Goal: Task Accomplishment & Management: Use online tool/utility

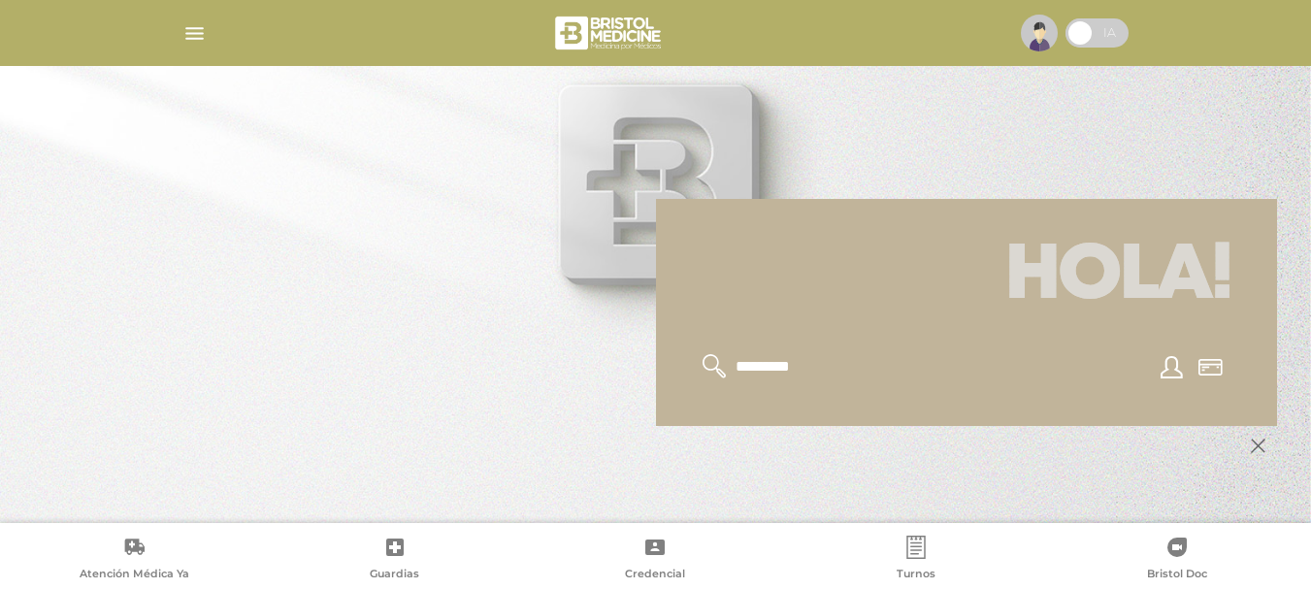
scroll to position [233, 0]
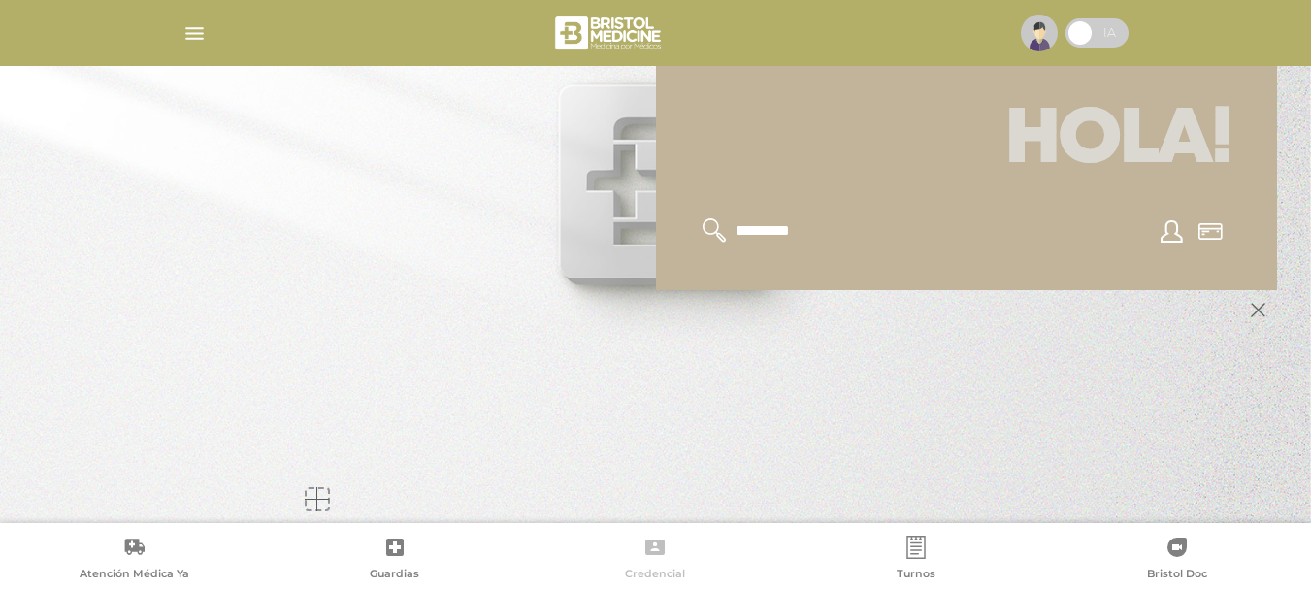
click at [658, 552] on icon at bounding box center [654, 548] width 19 height 16
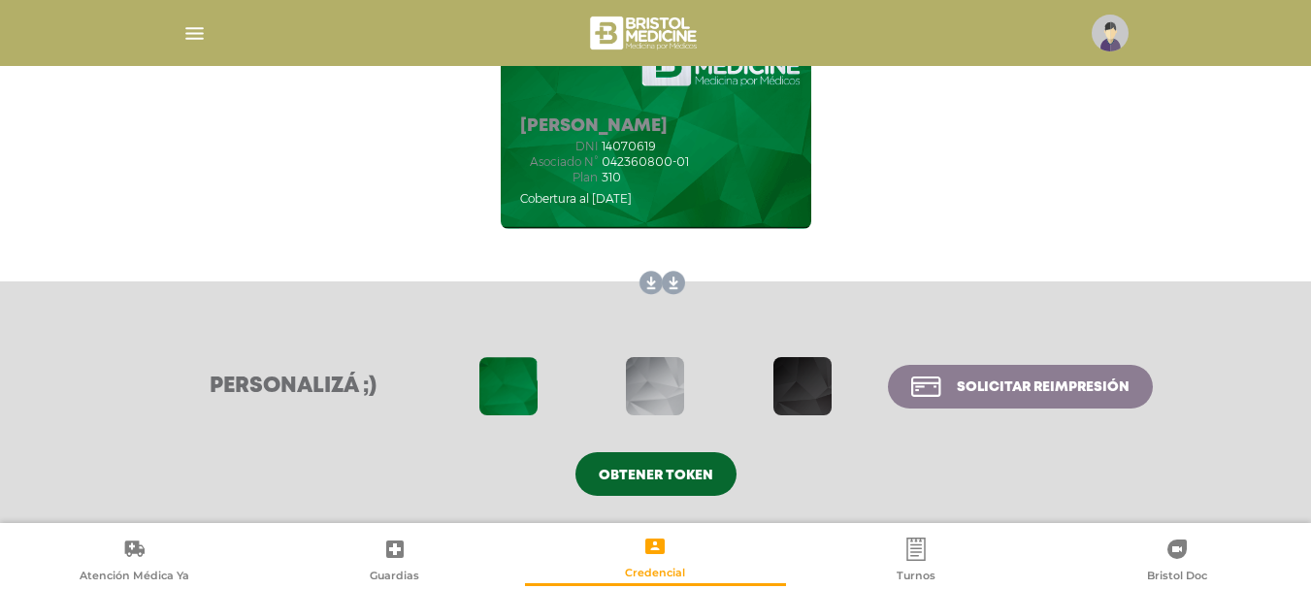
scroll to position [118, 0]
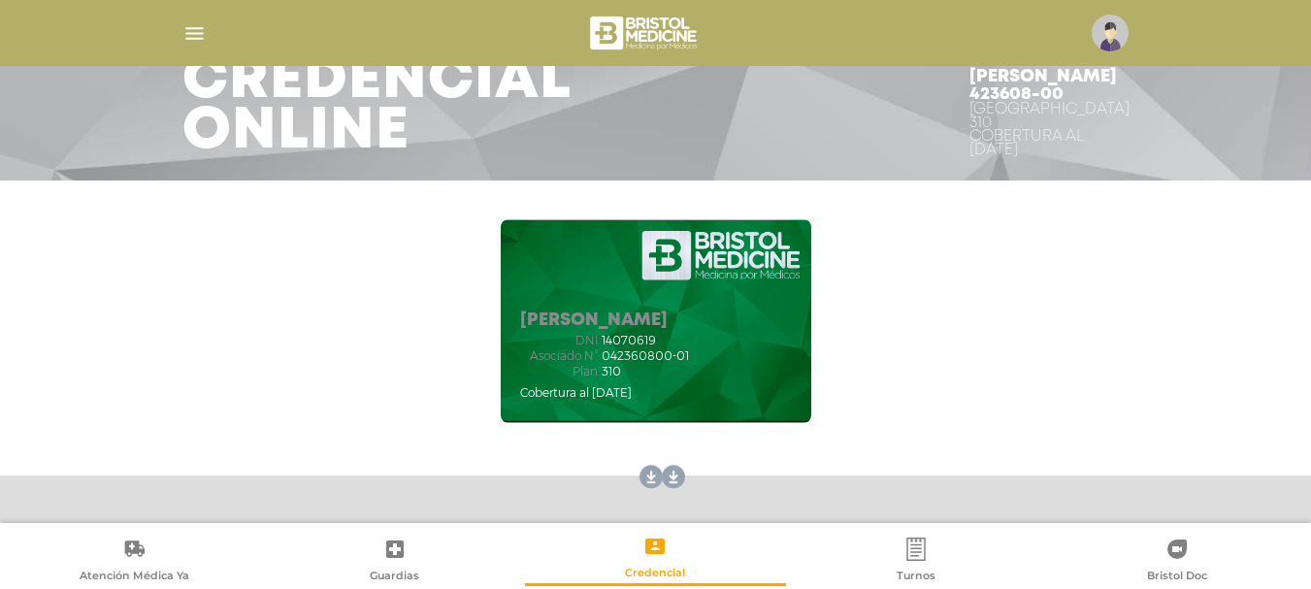
click at [672, 478] on link at bounding box center [669, 477] width 31 height 31
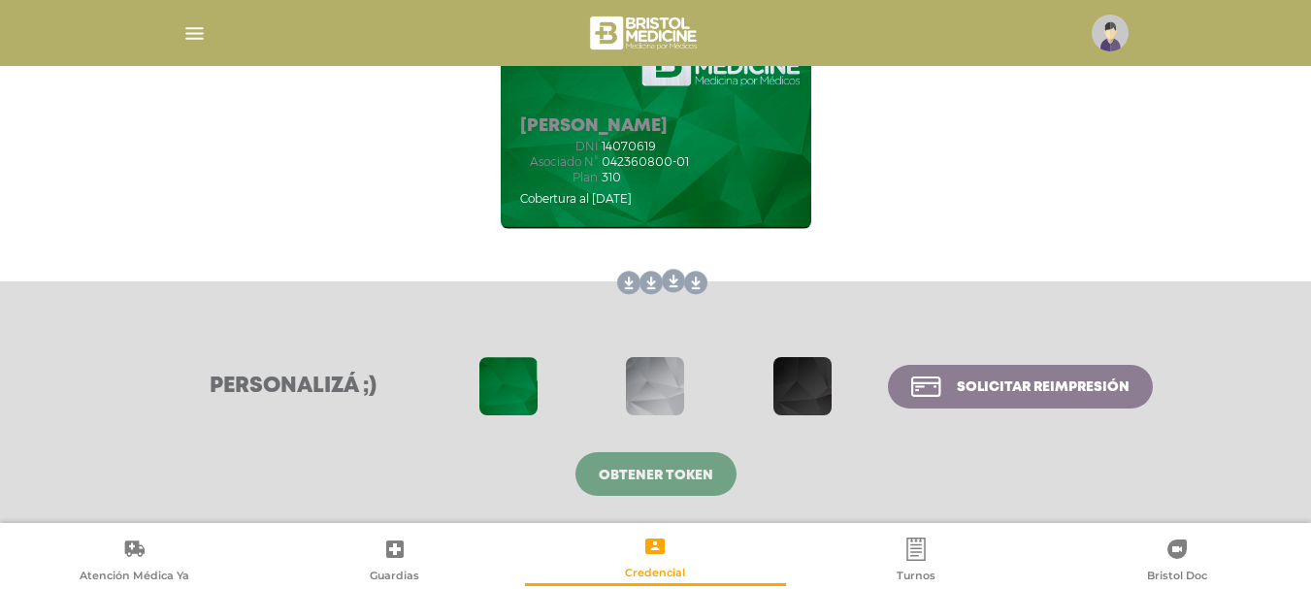
click at [658, 486] on link "Obtener token" at bounding box center [656, 474] width 161 height 44
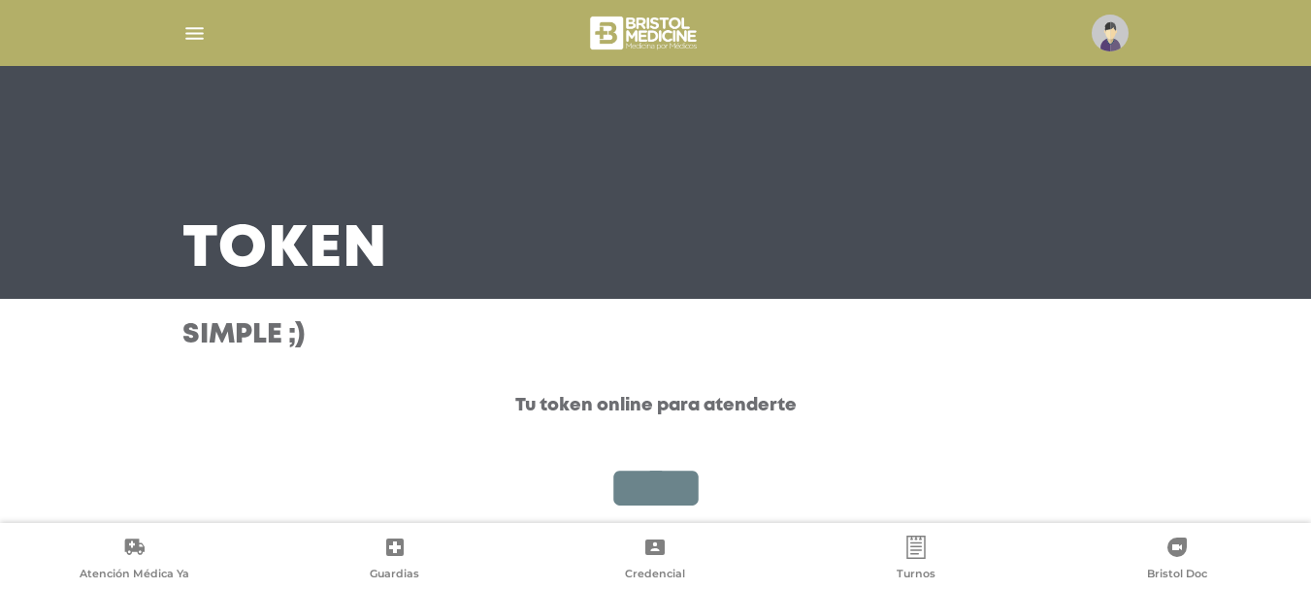
scroll to position [172, 0]
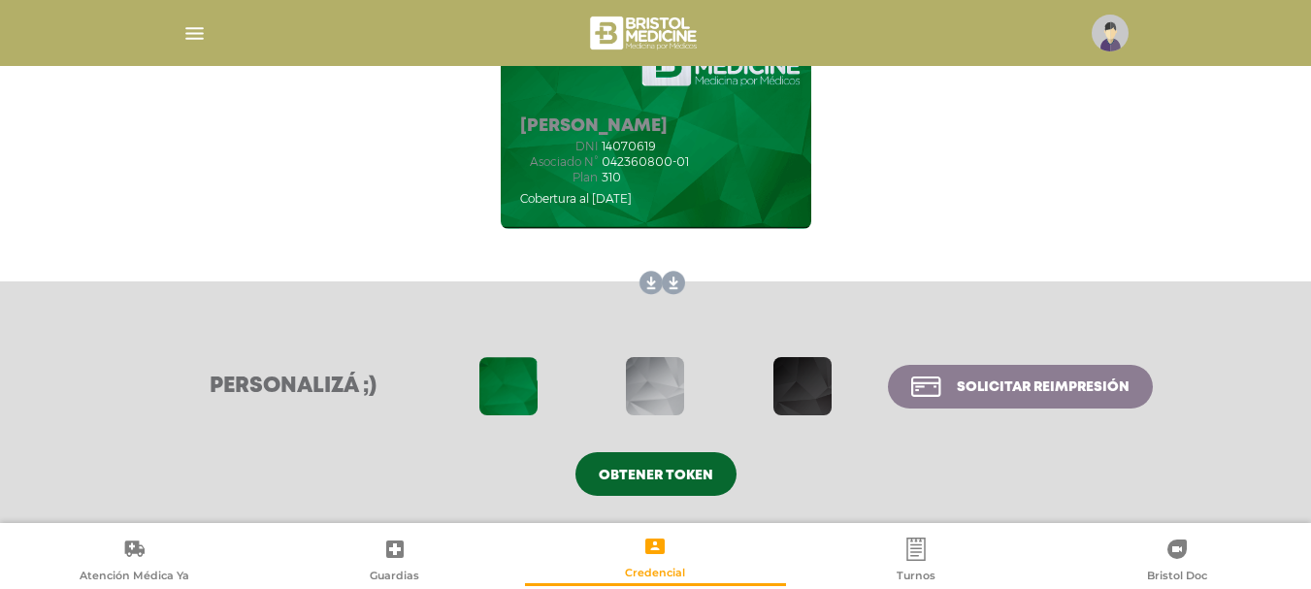
scroll to position [118, 0]
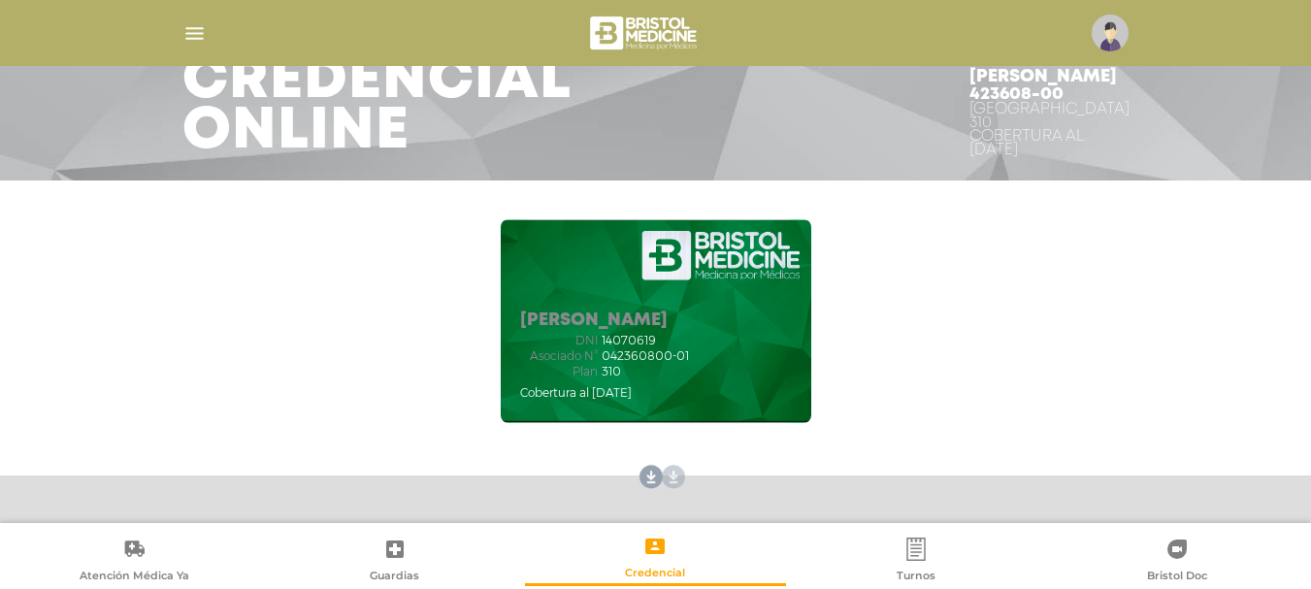
click at [672, 477] on link at bounding box center [669, 477] width 31 height 31
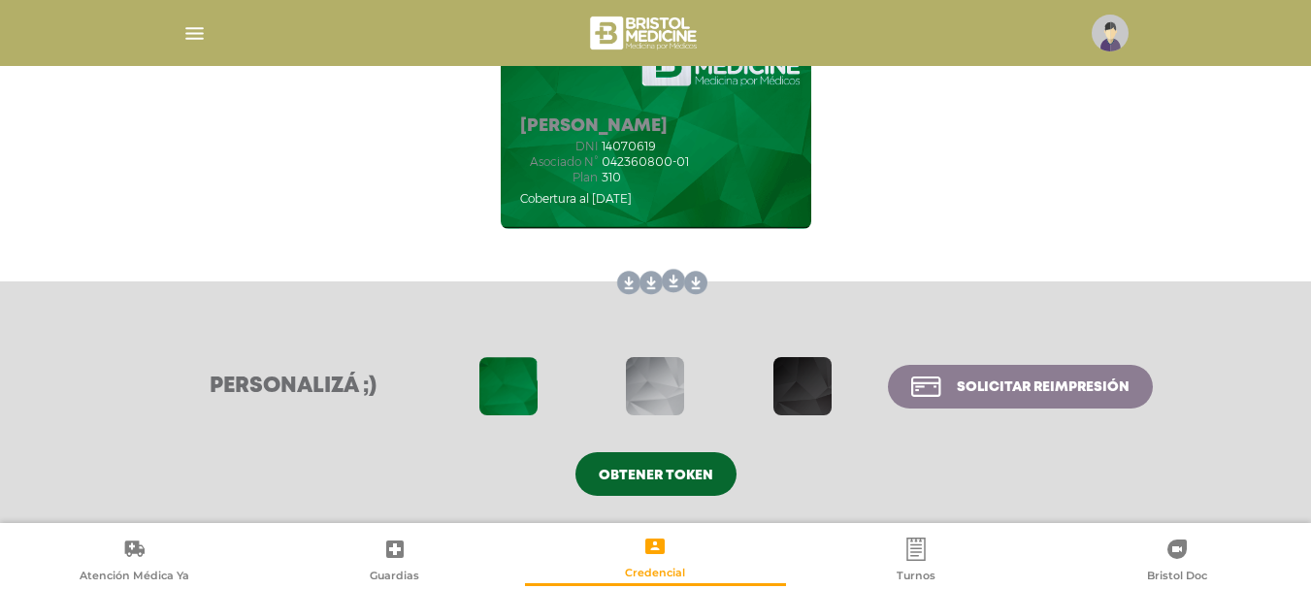
click at [635, 283] on link at bounding box center [647, 283] width 31 height 31
